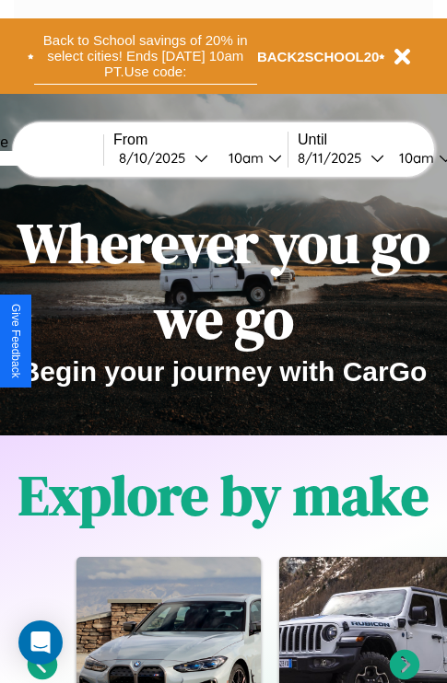
click at [145, 56] on button "Back to School savings of 20% in select cities! Ends [DATE] 10am PT. Use code:" at bounding box center [145, 56] width 223 height 57
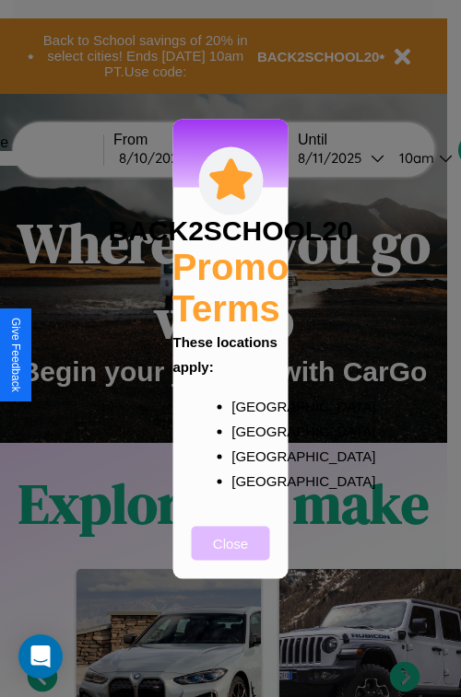
click at [230, 555] on button "Close" at bounding box center [231, 543] width 78 height 34
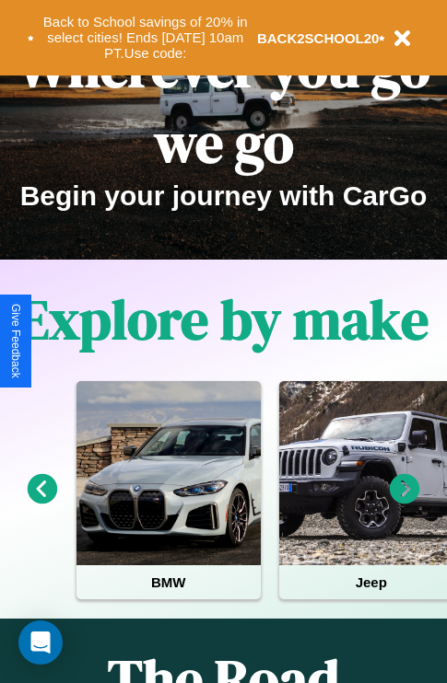
scroll to position [284, 0]
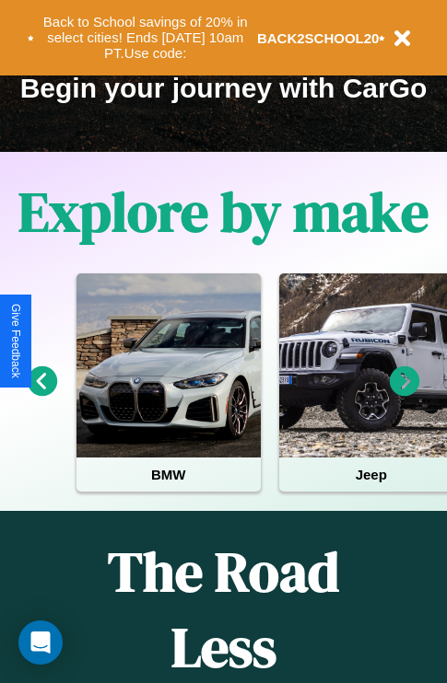
click at [404, 394] on icon at bounding box center [405, 382] width 30 height 30
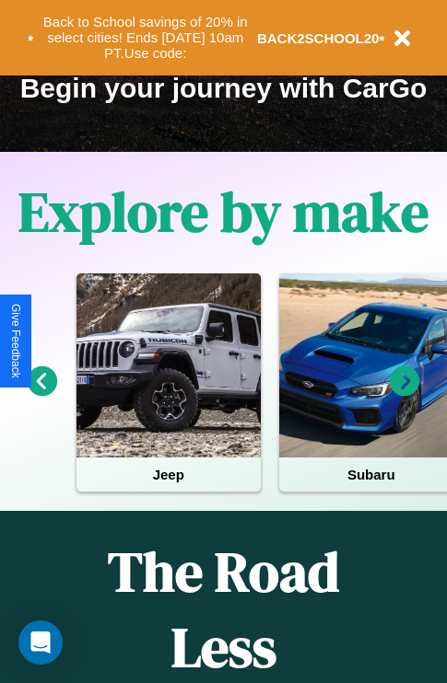
click at [404, 394] on icon at bounding box center [405, 382] width 30 height 30
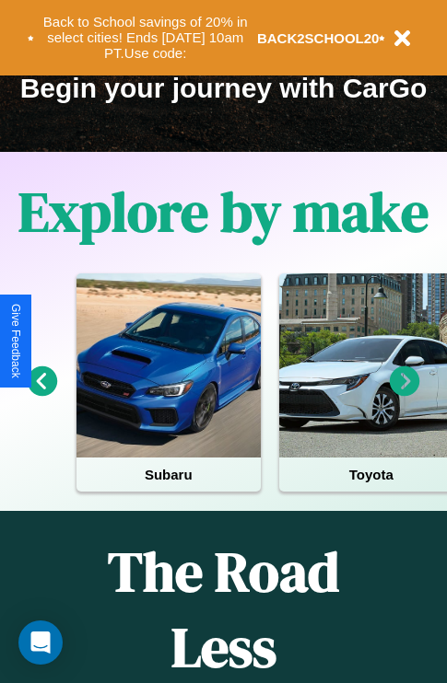
click at [404, 394] on icon at bounding box center [405, 382] width 30 height 30
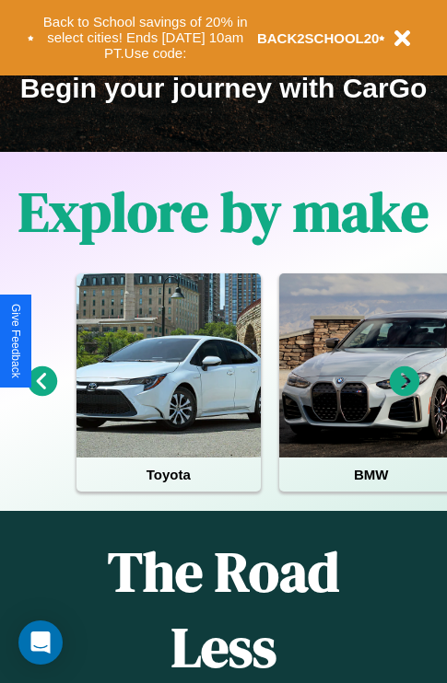
click at [404, 394] on icon at bounding box center [405, 382] width 30 height 30
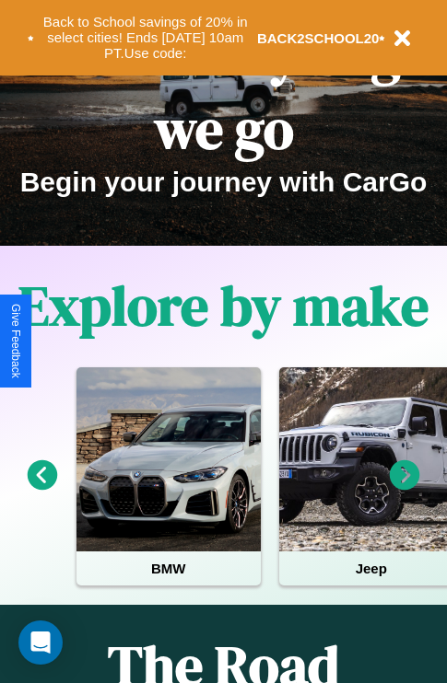
scroll to position [0, 0]
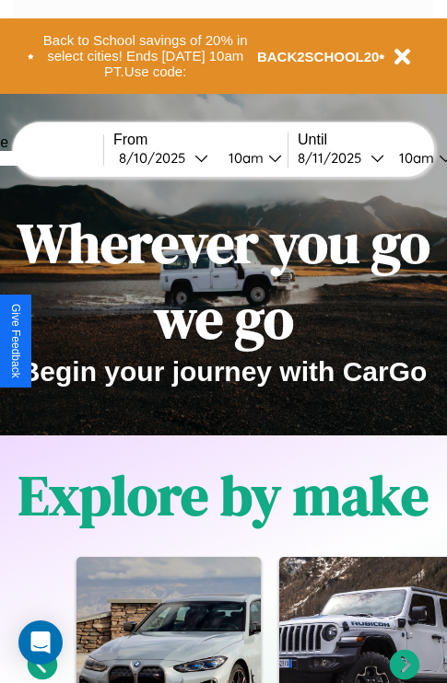
click at [62, 157] on input "text" at bounding box center [34, 158] width 138 height 15
type input "******"
click at [186, 157] on div "[DATE]" at bounding box center [157, 157] width 76 height 17
select select "*"
select select "****"
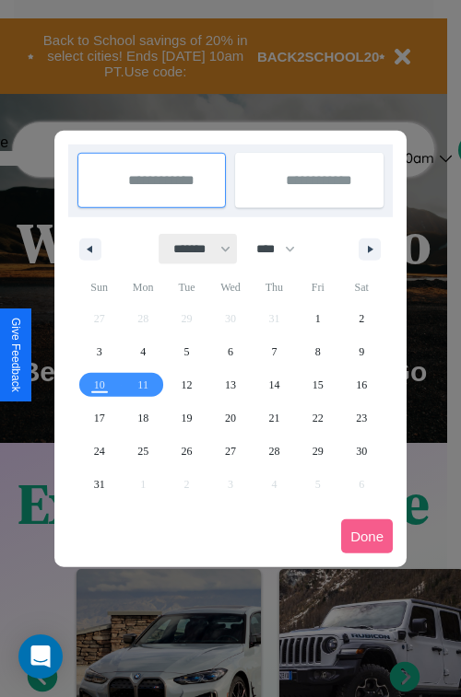
click at [193, 249] on select "******* ******** ***** ***** *** **** **** ****** ********* ******* ******** **…" at bounding box center [198, 249] width 78 height 30
select select "*"
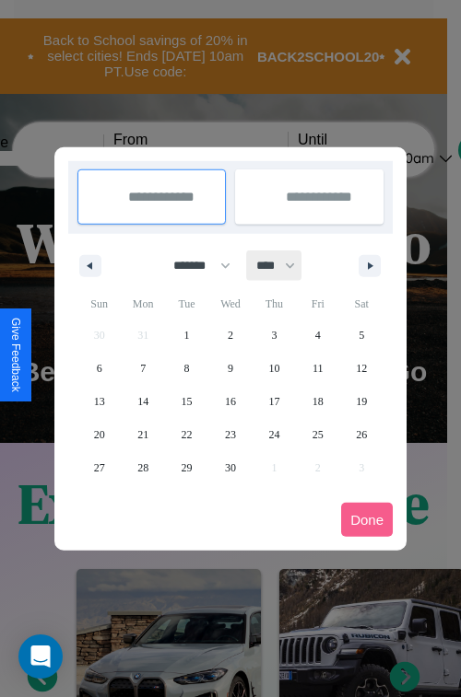
click at [284, 265] on select "**** **** **** **** **** **** **** **** **** **** **** **** **** **** **** ****…" at bounding box center [274, 266] width 55 height 30
select select "****"
click at [229, 467] on span "29" at bounding box center [230, 467] width 11 height 33
type input "**********"
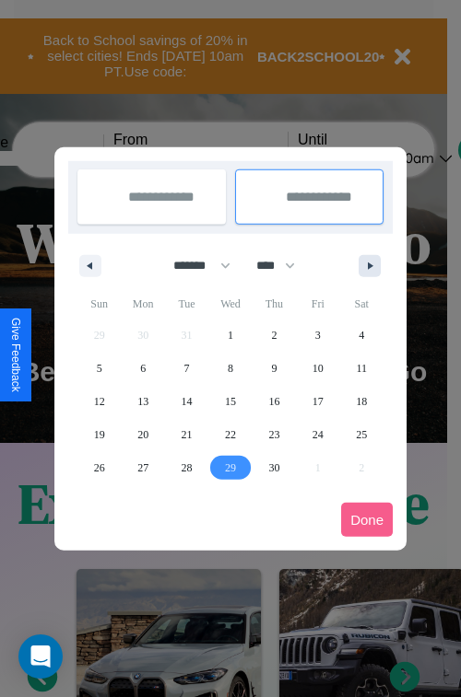
click at [369, 265] on icon "button" at bounding box center [372, 265] width 9 height 7
select select "*"
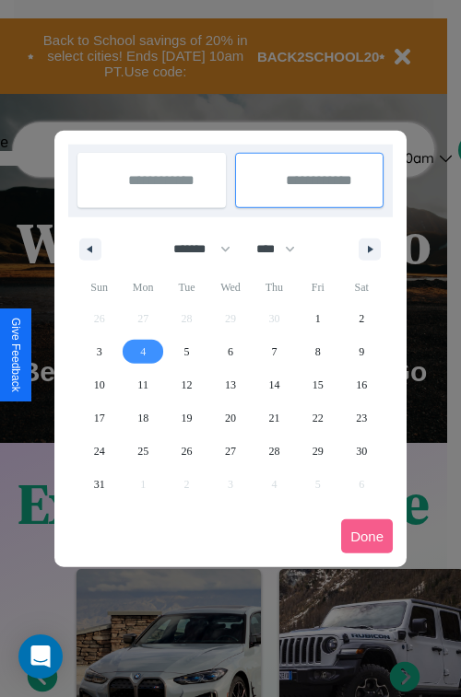
click at [143, 351] on span "4" at bounding box center [143, 351] width 6 height 33
type input "**********"
select select "*"
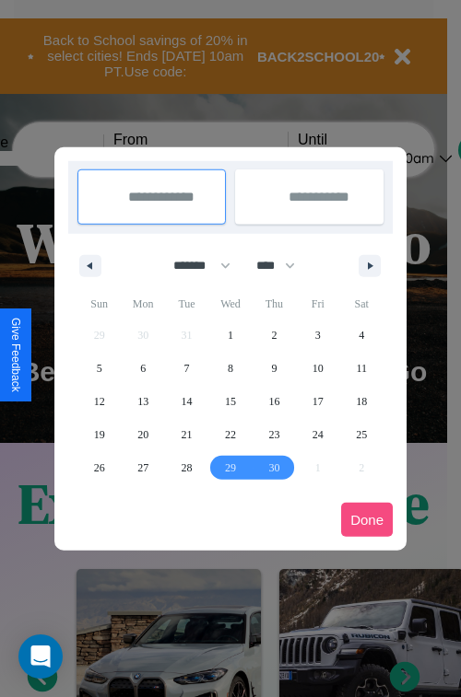
click at [367, 519] on button "Done" at bounding box center [367, 520] width 52 height 34
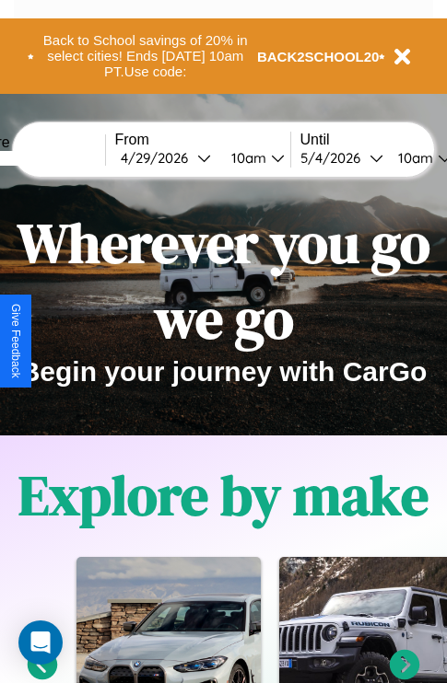
scroll to position [0, 67]
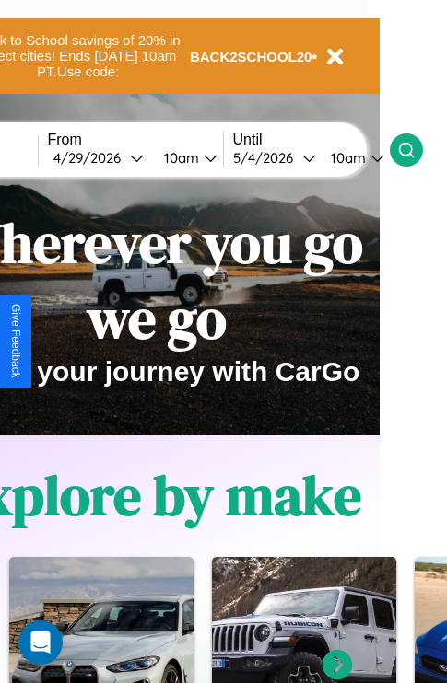
click at [415, 149] on icon at bounding box center [406, 150] width 18 height 18
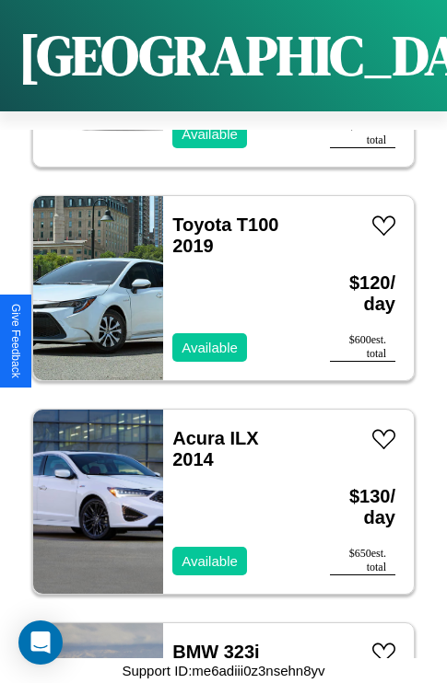
scroll to position [5625, 0]
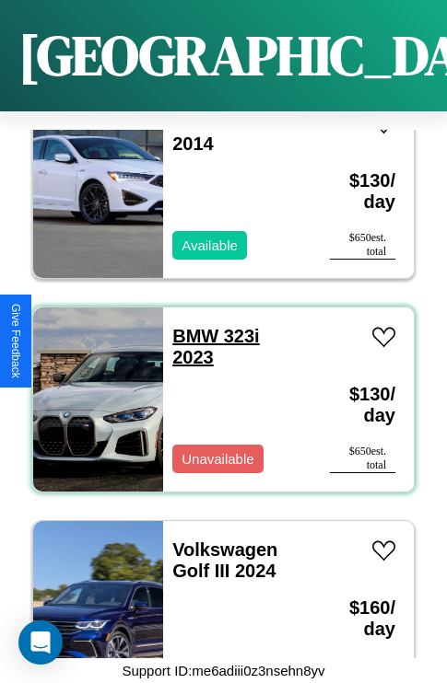
click at [190, 326] on link "BMW 323i 2023" at bounding box center [215, 346] width 87 height 41
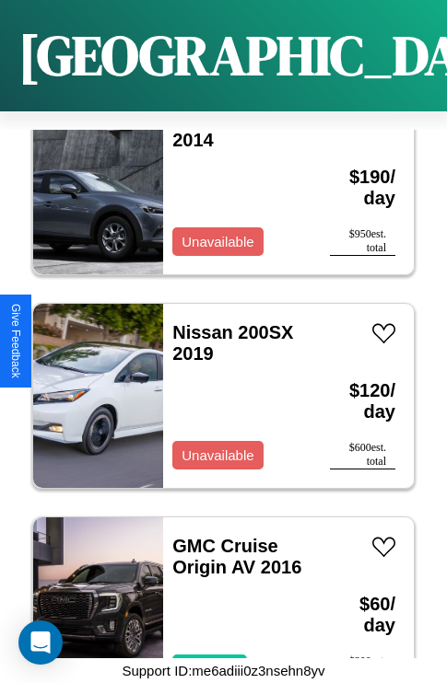
scroll to position [2206, 0]
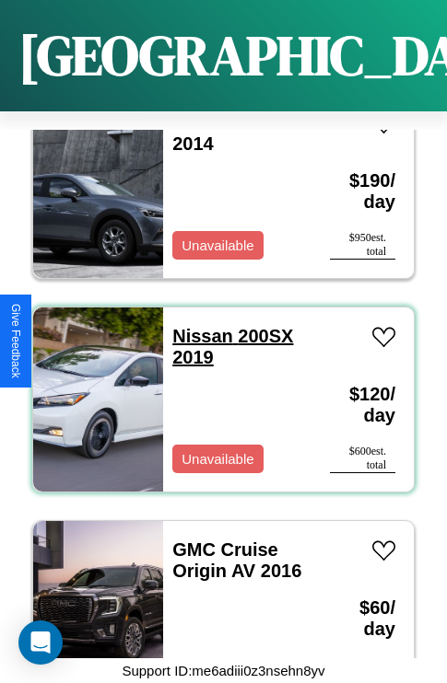
click at [197, 326] on link "Nissan 200SX 2019" at bounding box center [232, 346] width 121 height 41
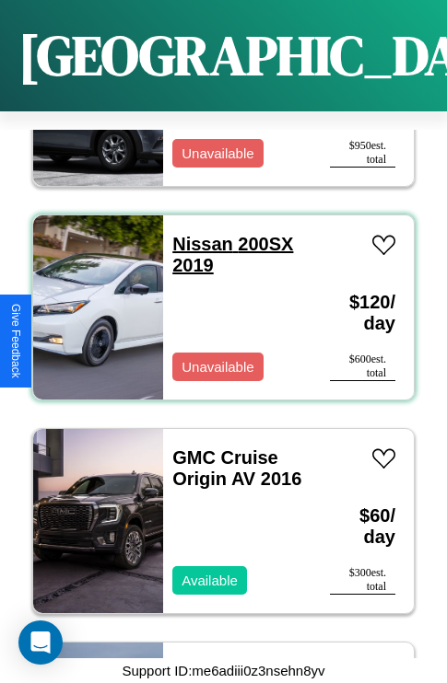
scroll to position [2420, 0]
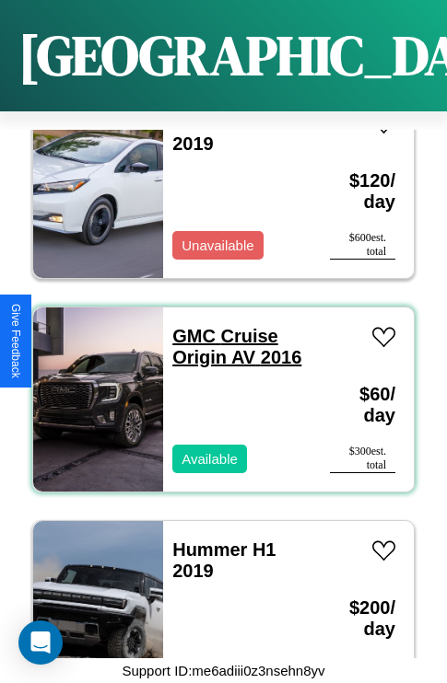
click at [188, 326] on link "GMC Cruise Origin AV 2016" at bounding box center [236, 346] width 129 height 41
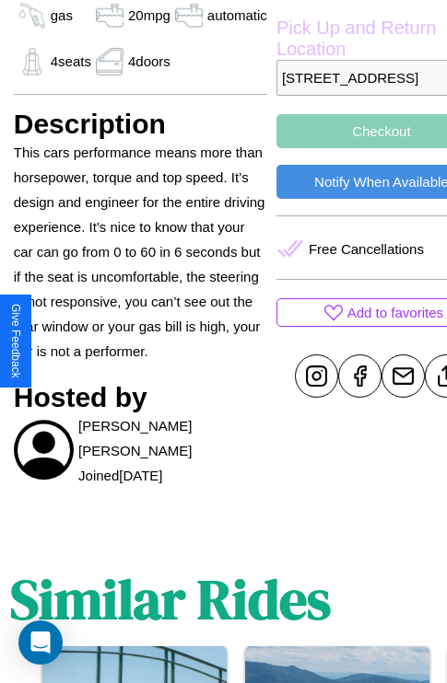
scroll to position [604, 59]
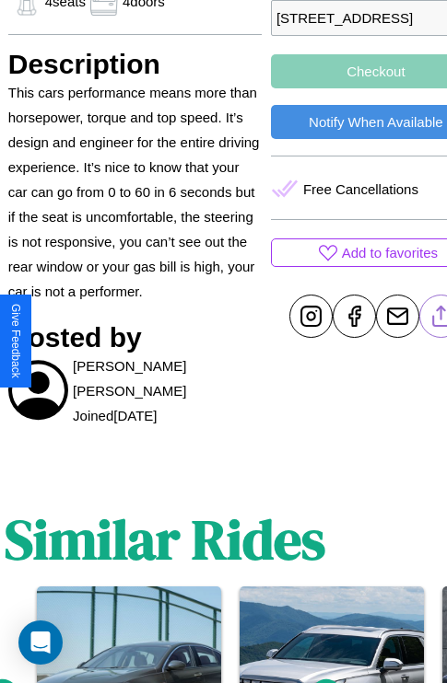
click at [440, 320] on line at bounding box center [440, 313] width 0 height 13
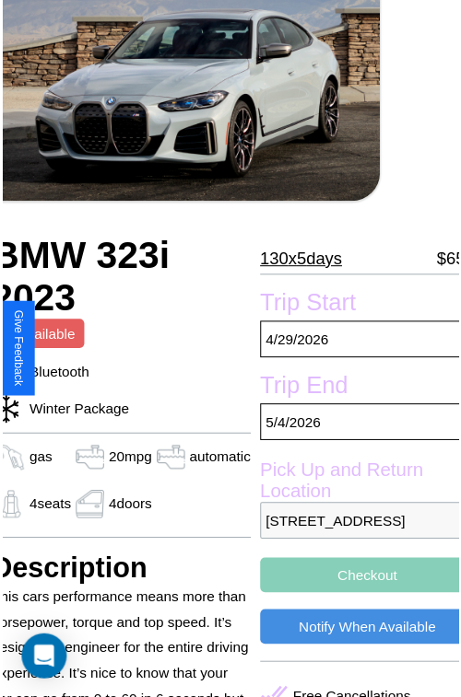
scroll to position [103, 77]
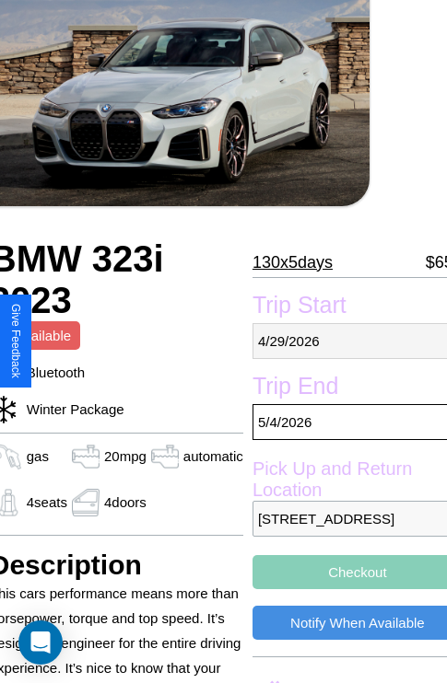
click at [342, 341] on p "[DATE]" at bounding box center [357, 341] width 210 height 36
select select "*"
select select "****"
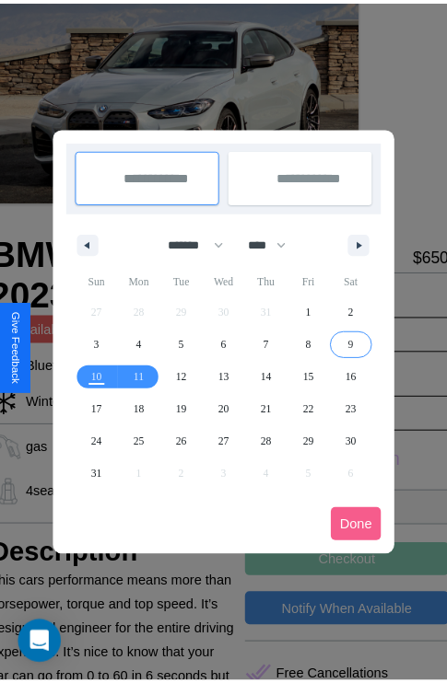
scroll to position [0, 77]
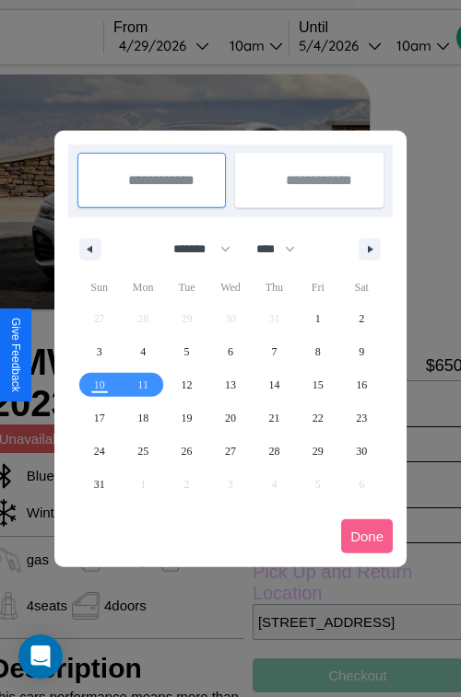
click at [191, 45] on div at bounding box center [230, 348] width 461 height 697
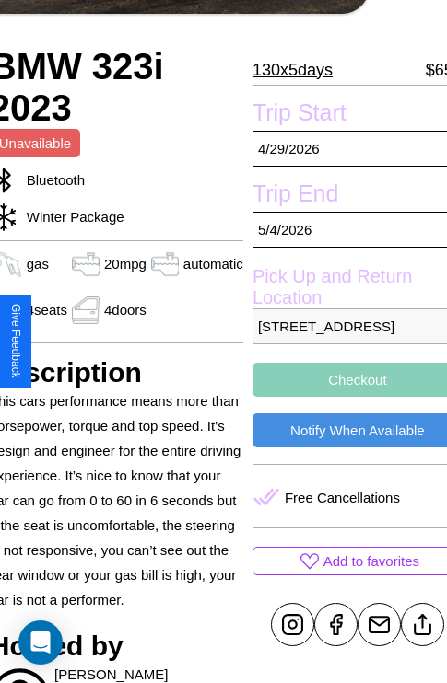
scroll to position [359, 77]
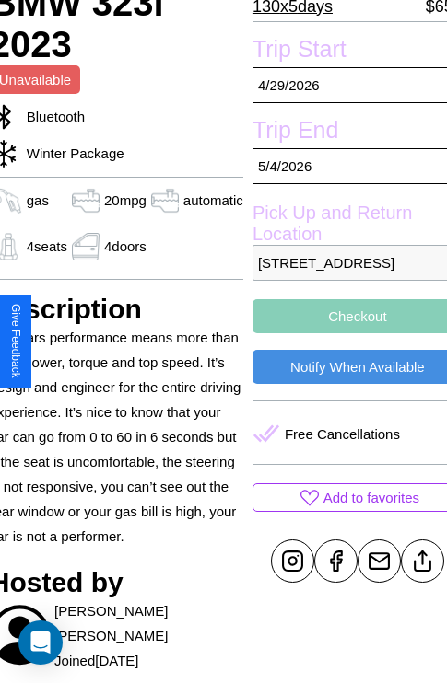
click at [342, 333] on button "Checkout" at bounding box center [357, 316] width 210 height 34
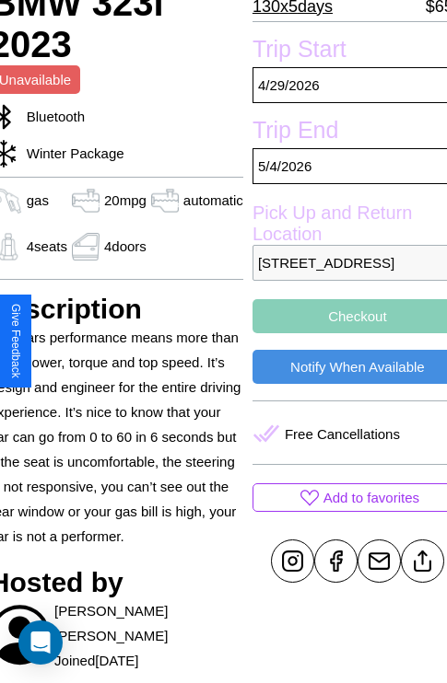
click at [342, 333] on button "Checkout" at bounding box center [357, 316] width 210 height 34
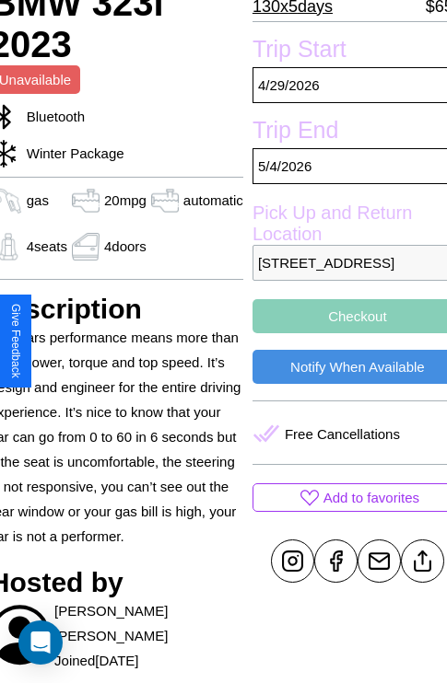
click at [342, 333] on button "Checkout" at bounding box center [357, 316] width 210 height 34
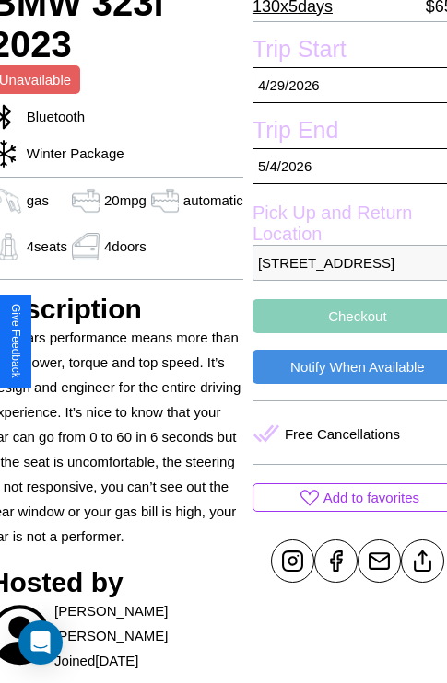
click at [342, 333] on button "Checkout" at bounding box center [357, 316] width 210 height 34
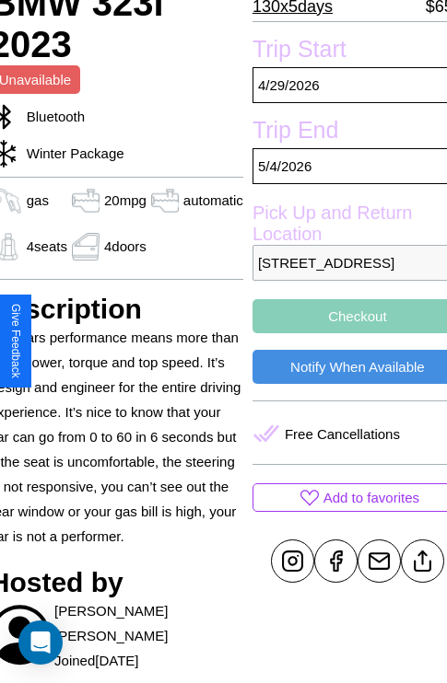
click at [342, 333] on button "Checkout" at bounding box center [357, 316] width 210 height 34
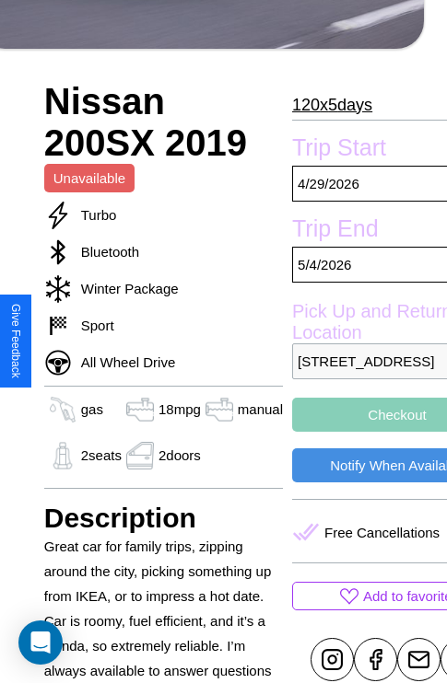
scroll to position [704, 44]
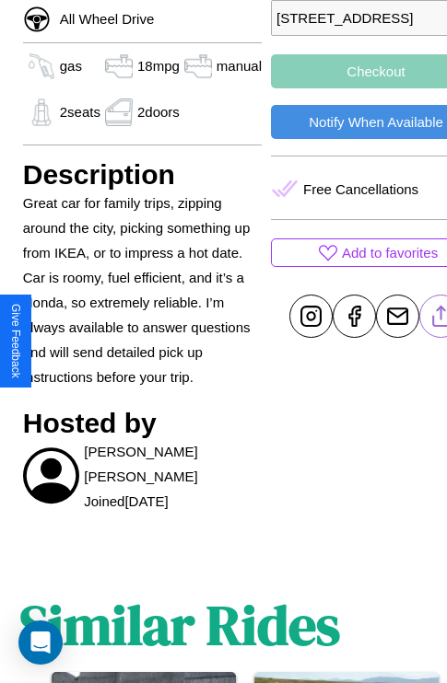
click at [441, 320] on line at bounding box center [441, 313] width 0 height 13
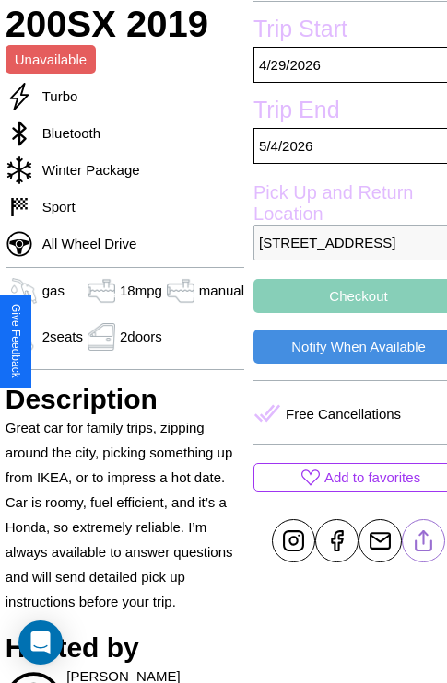
scroll to position [459, 63]
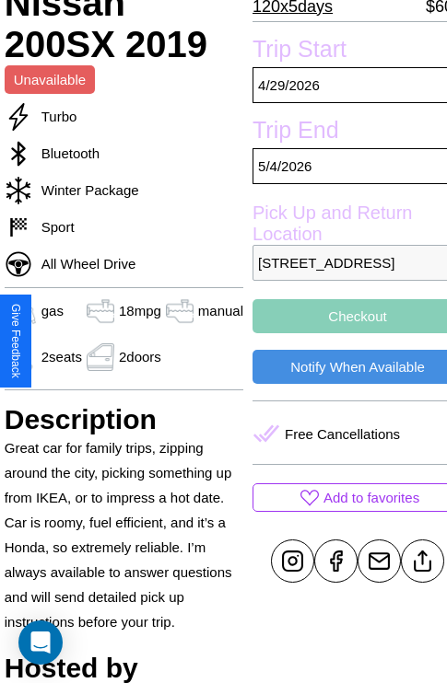
click at [342, 333] on button "Checkout" at bounding box center [357, 316] width 210 height 34
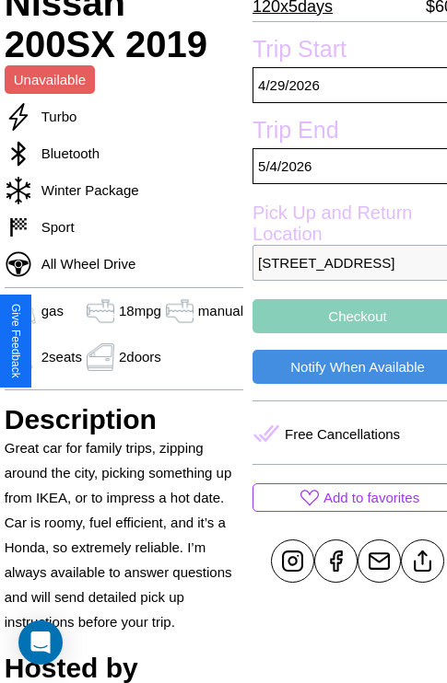
click at [342, 333] on button "Checkout" at bounding box center [357, 316] width 210 height 34
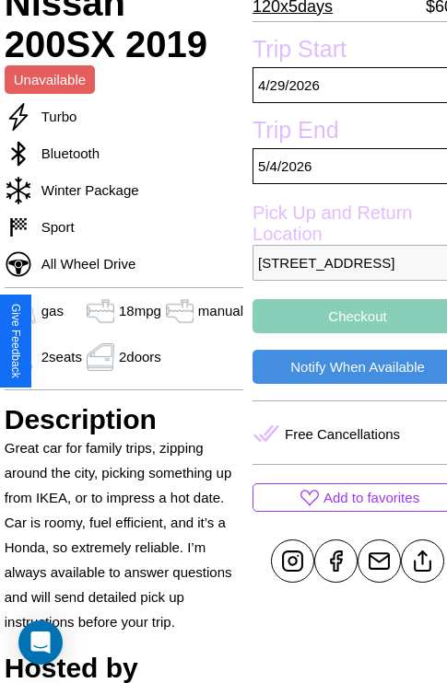
click at [342, 333] on button "Checkout" at bounding box center [357, 316] width 210 height 34
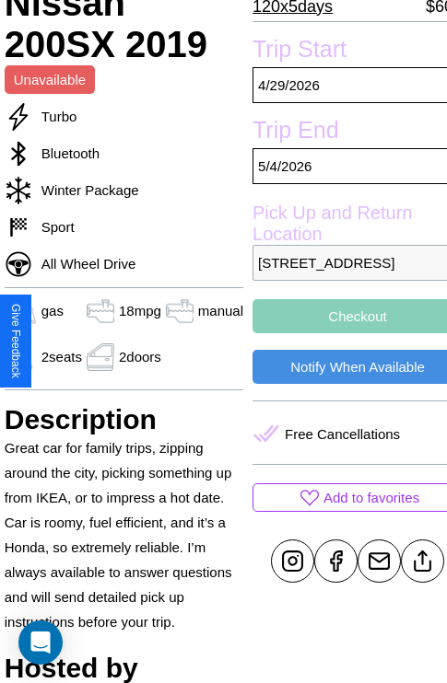
click at [342, 333] on button "Checkout" at bounding box center [357, 316] width 210 height 34
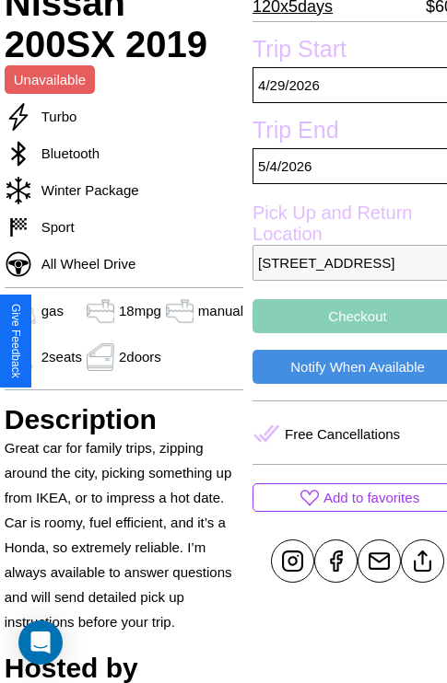
click at [342, 333] on button "Checkout" at bounding box center [357, 316] width 210 height 34
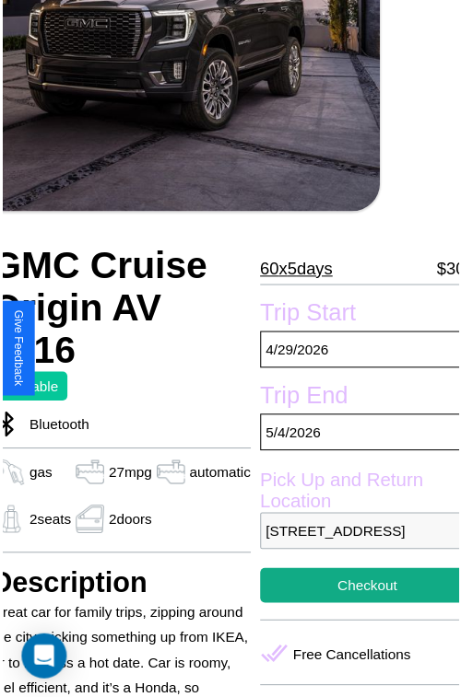
scroll to position [203, 77]
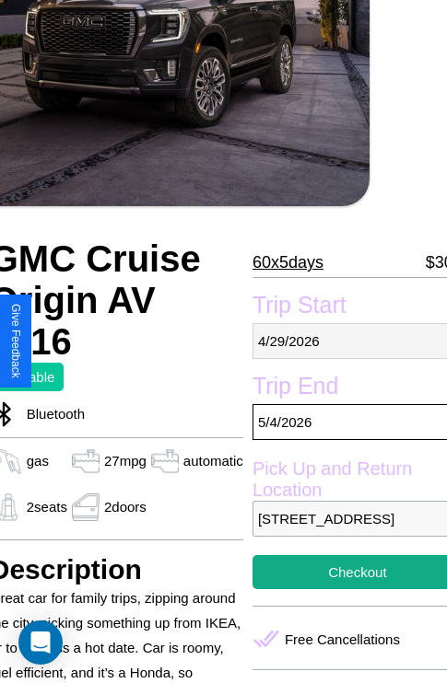
click at [342, 341] on p "4 / 29 / 2026" at bounding box center [357, 341] width 210 height 36
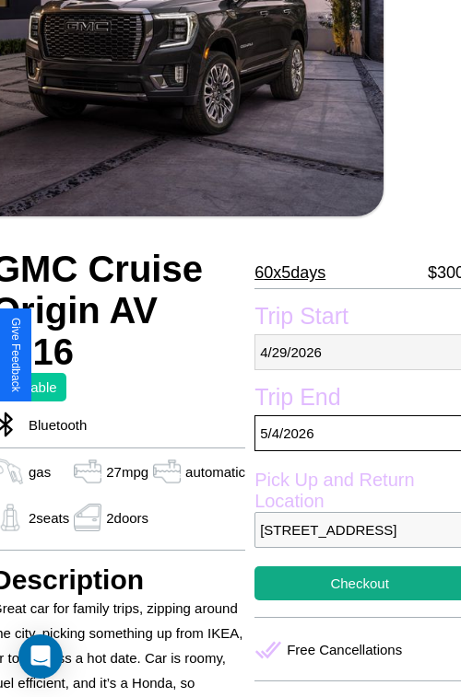
select select "*"
select select "****"
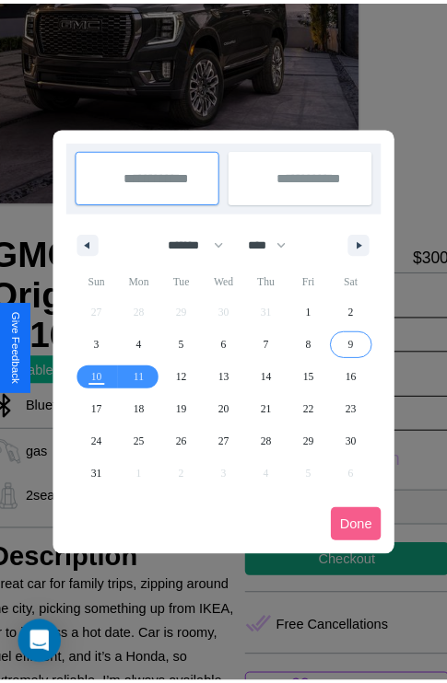
scroll to position [0, 77]
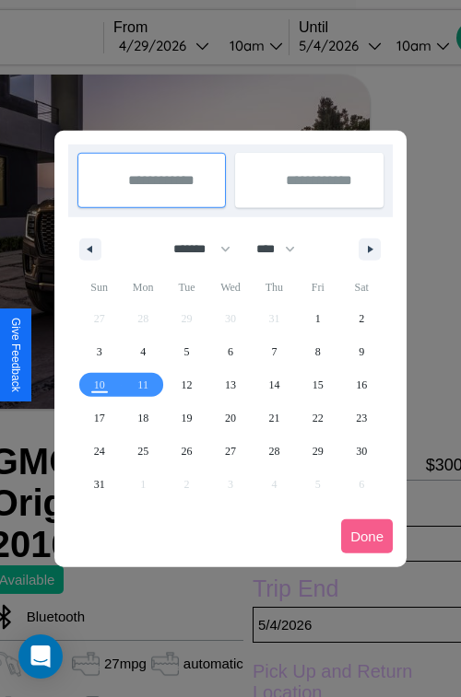
click at [191, 45] on div at bounding box center [230, 348] width 461 height 697
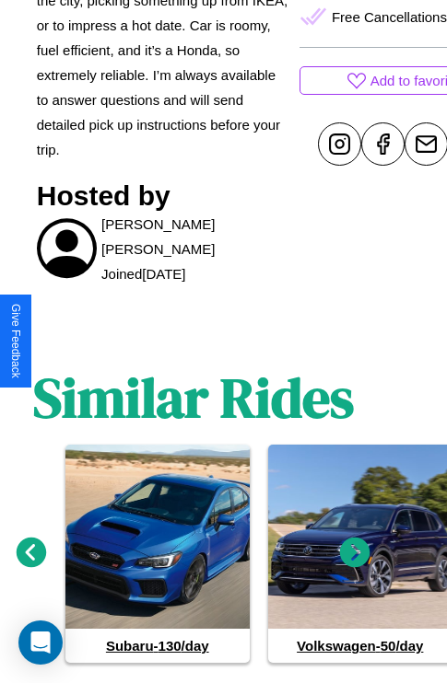
scroll to position [866, 28]
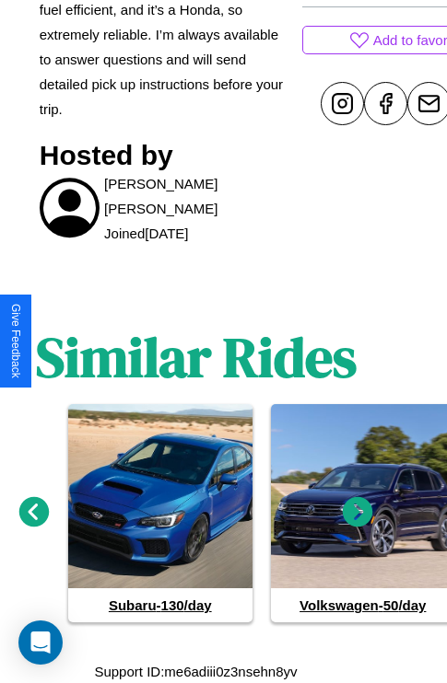
click at [357, 512] on icon at bounding box center [358, 512] width 30 height 30
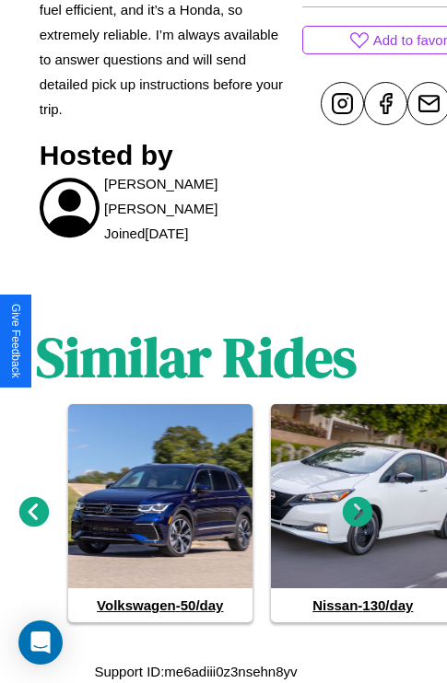
click at [357, 512] on icon at bounding box center [358, 512] width 30 height 30
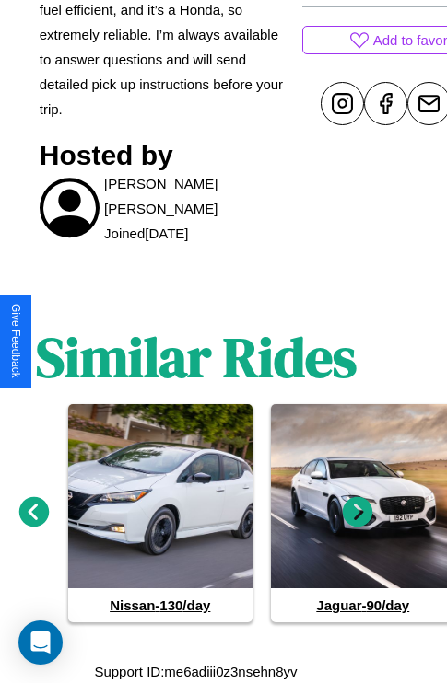
click at [33, 512] on icon at bounding box center [34, 512] width 30 height 30
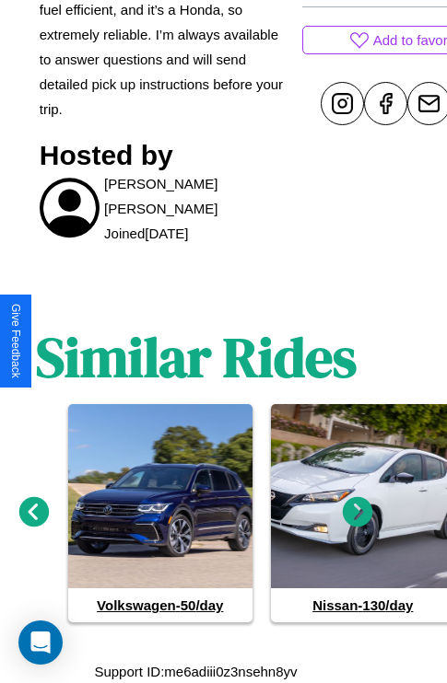
click at [357, 512] on icon at bounding box center [358, 512] width 30 height 30
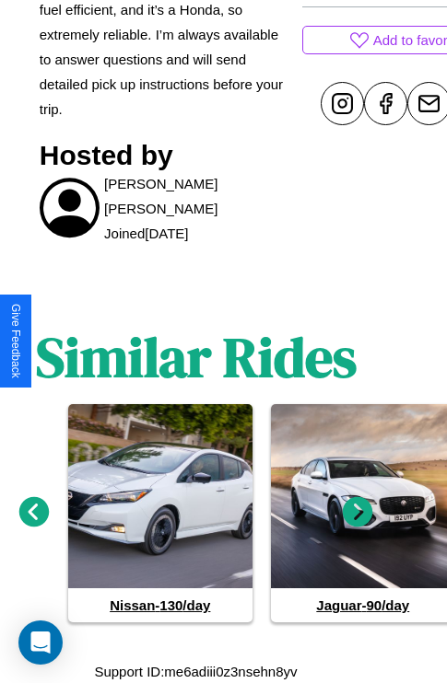
click at [33, 512] on icon at bounding box center [34, 512] width 30 height 30
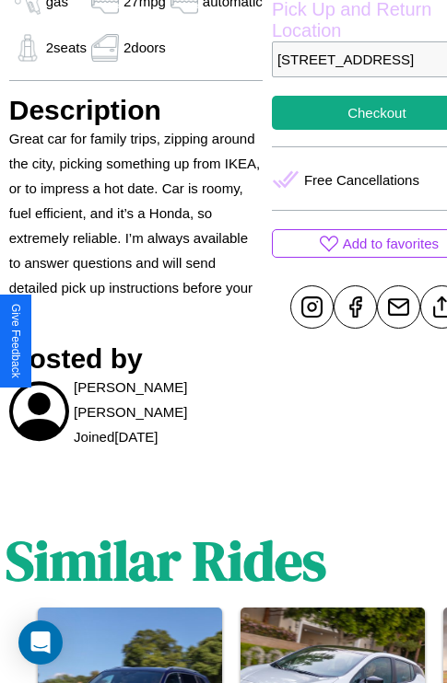
scroll to position [653, 59]
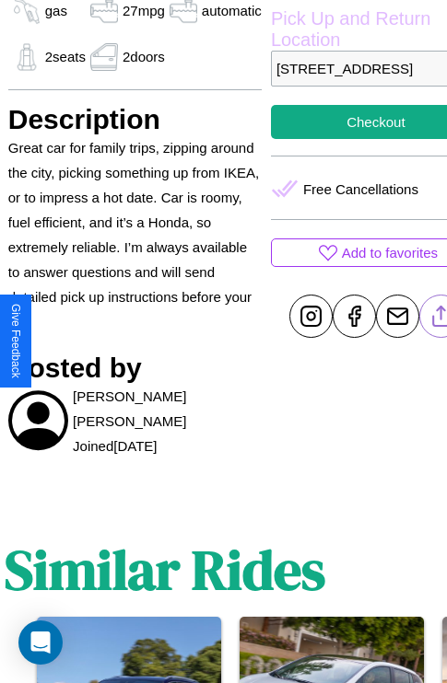
click at [440, 320] on line at bounding box center [440, 313] width 0 height 13
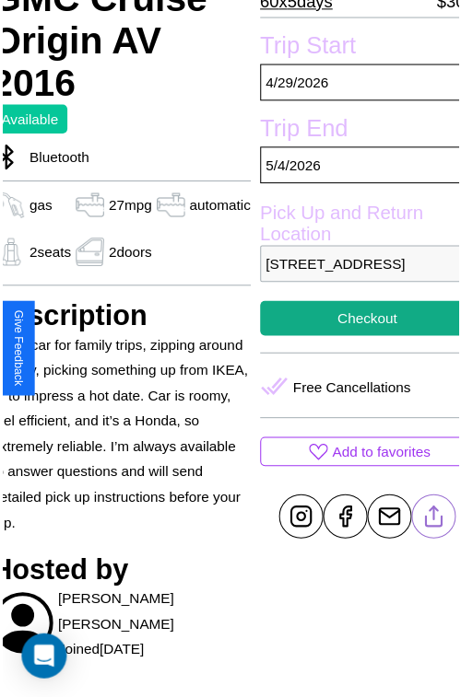
scroll to position [459, 77]
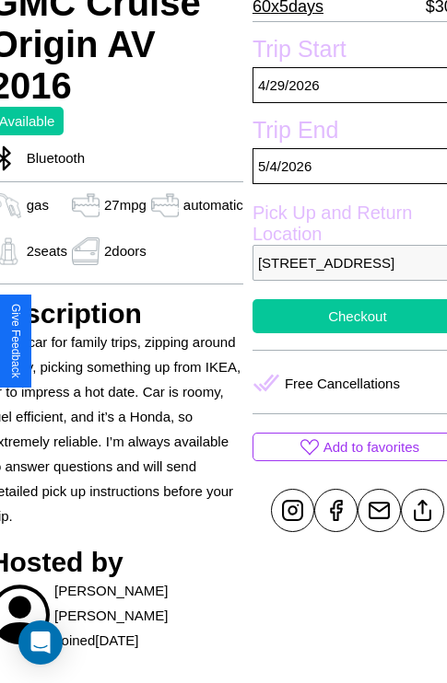
click at [342, 333] on button "Checkout" at bounding box center [357, 316] width 210 height 34
